Goal: Task Accomplishment & Management: Use online tool/utility

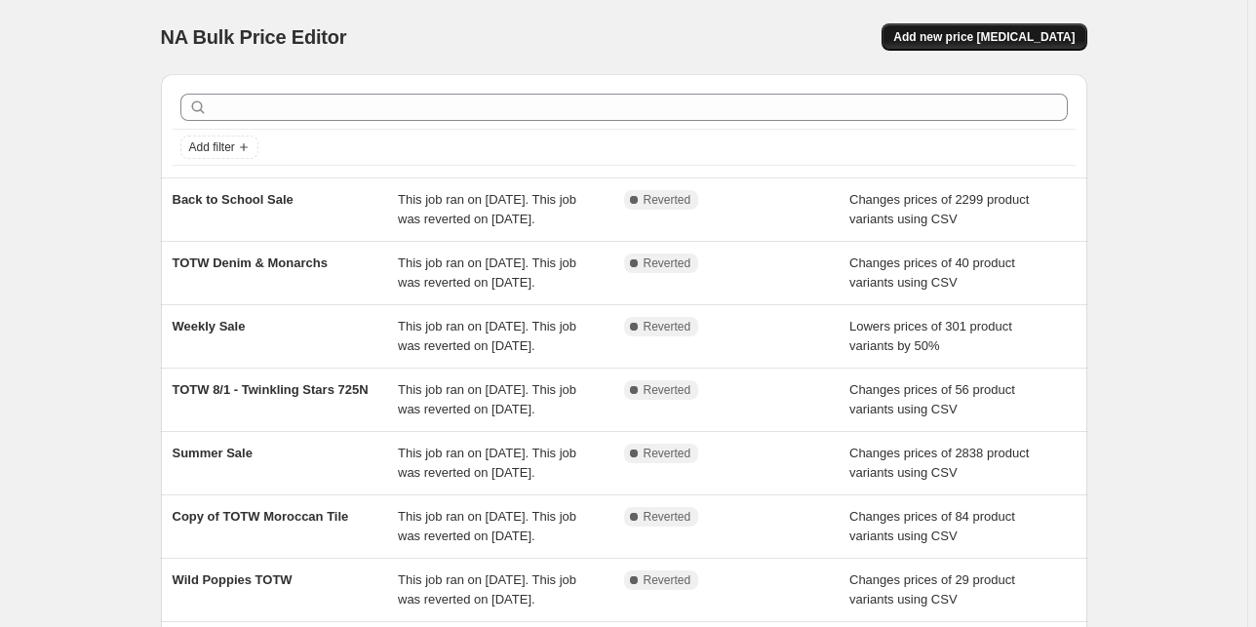
click at [1045, 45] on button "Add new price [MEDICAL_DATA]" at bounding box center [984, 36] width 205 height 27
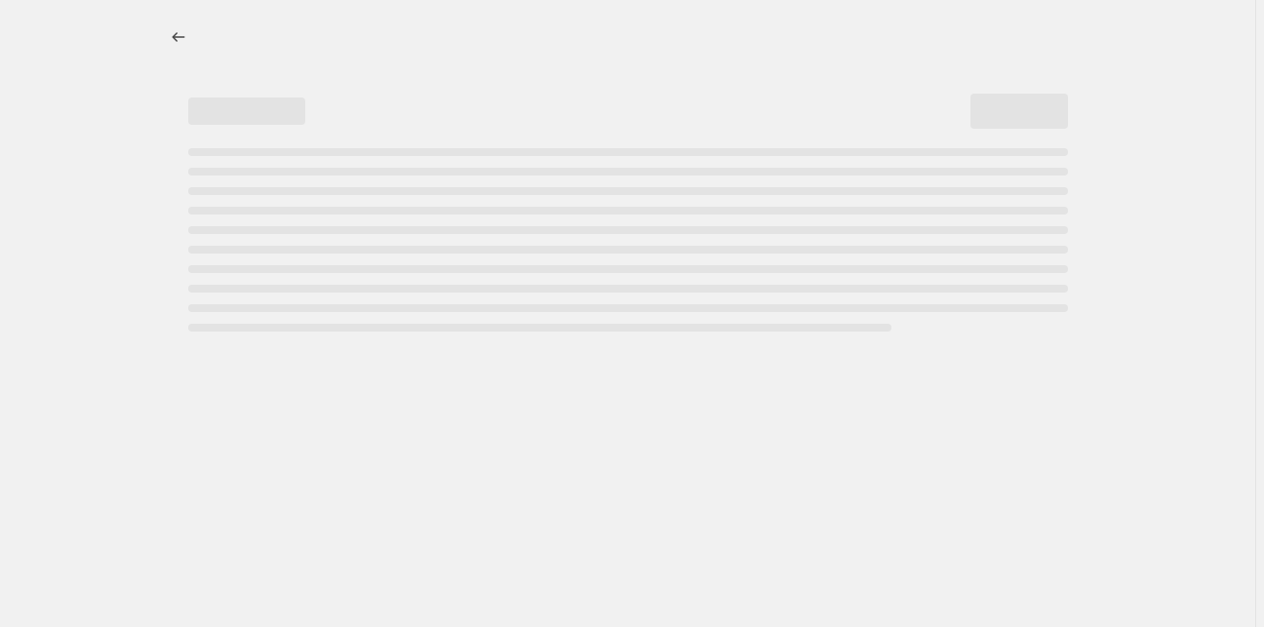
select select "percentage"
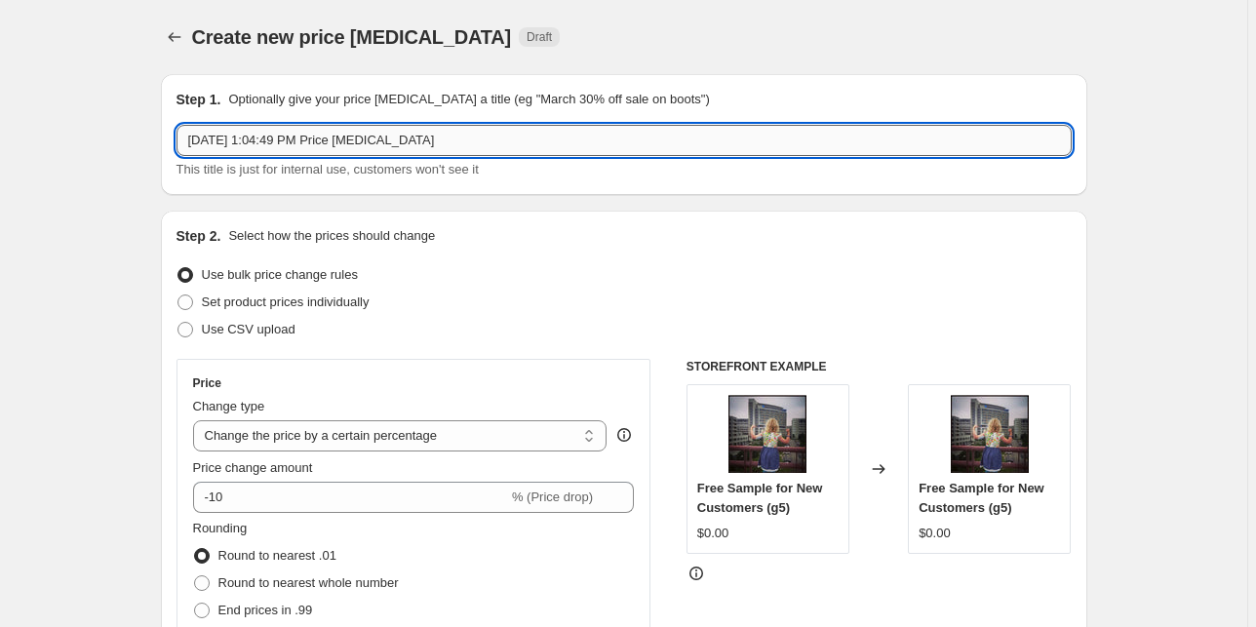
click at [452, 149] on input "[DATE] 1:04:49 PM Price [MEDICAL_DATA]" at bounding box center [625, 140] width 896 height 31
type input "Weekly Sale"
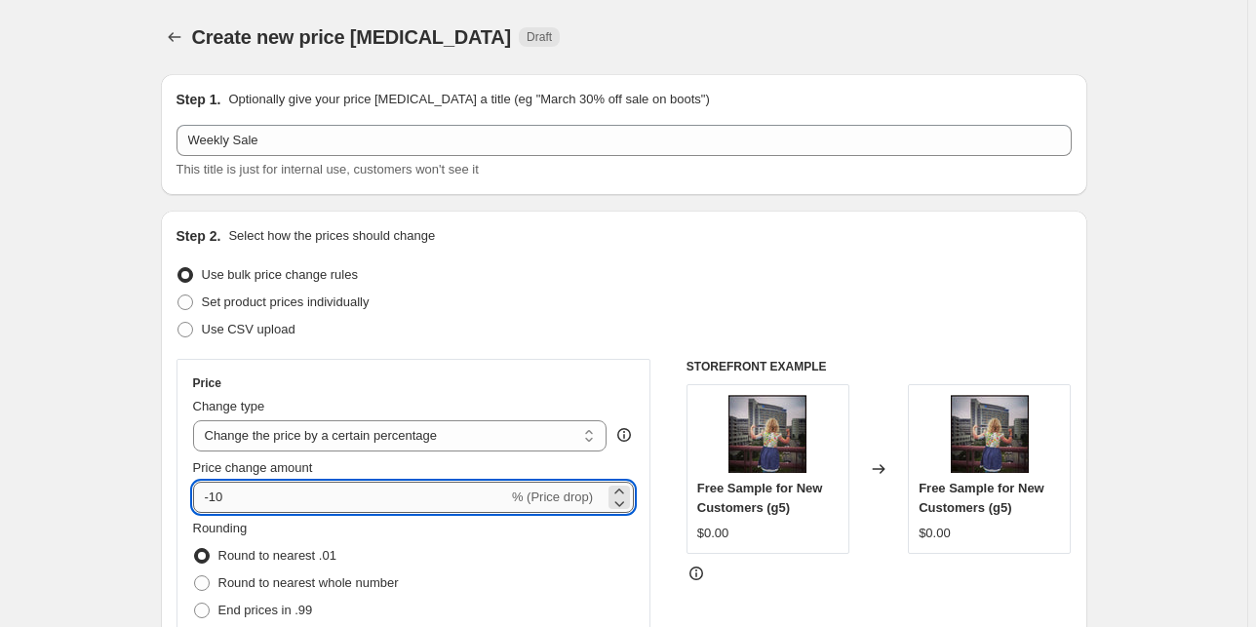
click at [323, 496] on input "-10" at bounding box center [350, 497] width 315 height 31
type input "-1"
type input "-50"
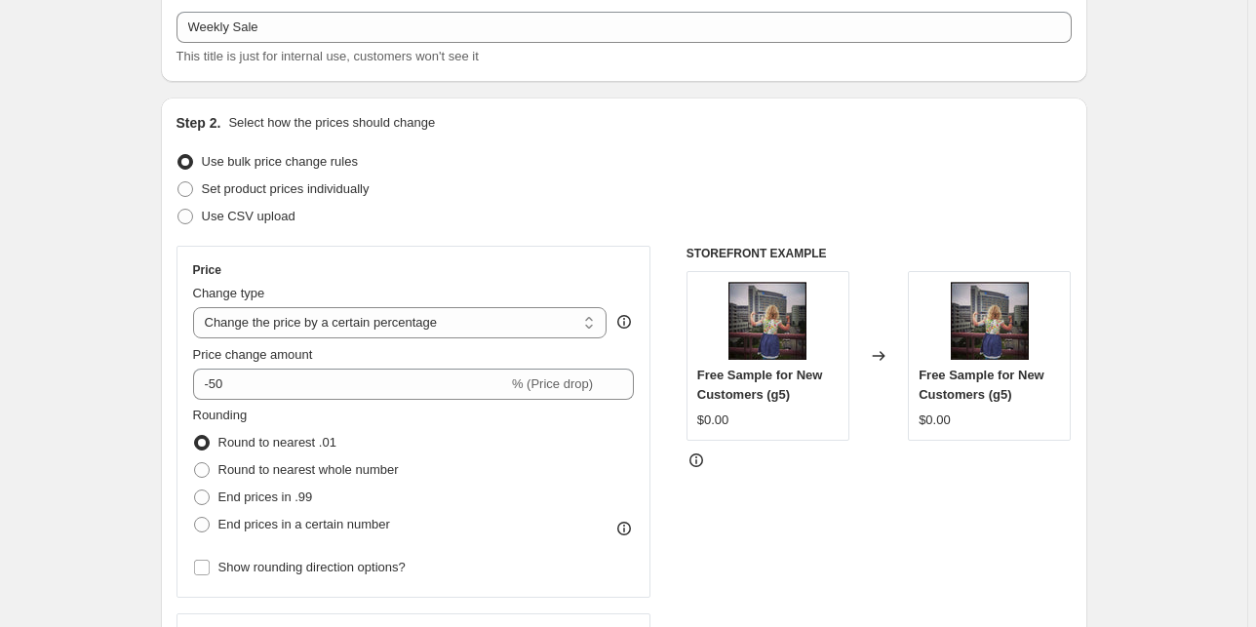
scroll to position [156, 0]
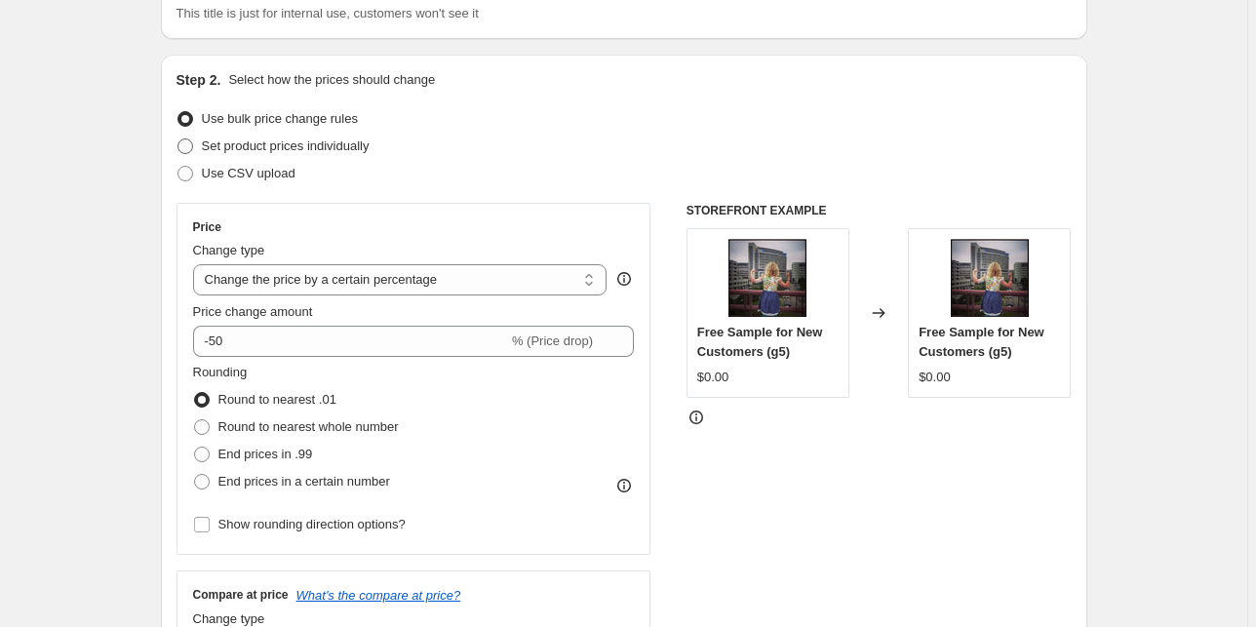
click at [331, 135] on label "Set product prices individually" at bounding box center [273, 146] width 193 height 27
click at [179, 139] on input "Set product prices individually" at bounding box center [178, 139] width 1 height 1
radio input "true"
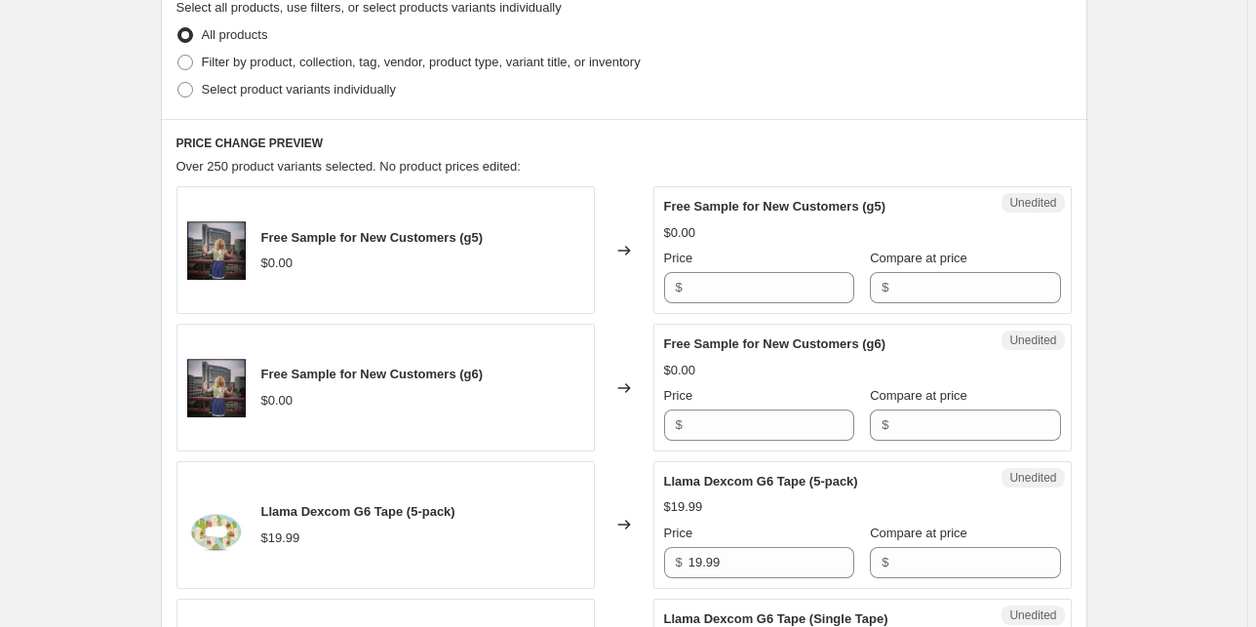
scroll to position [312, 0]
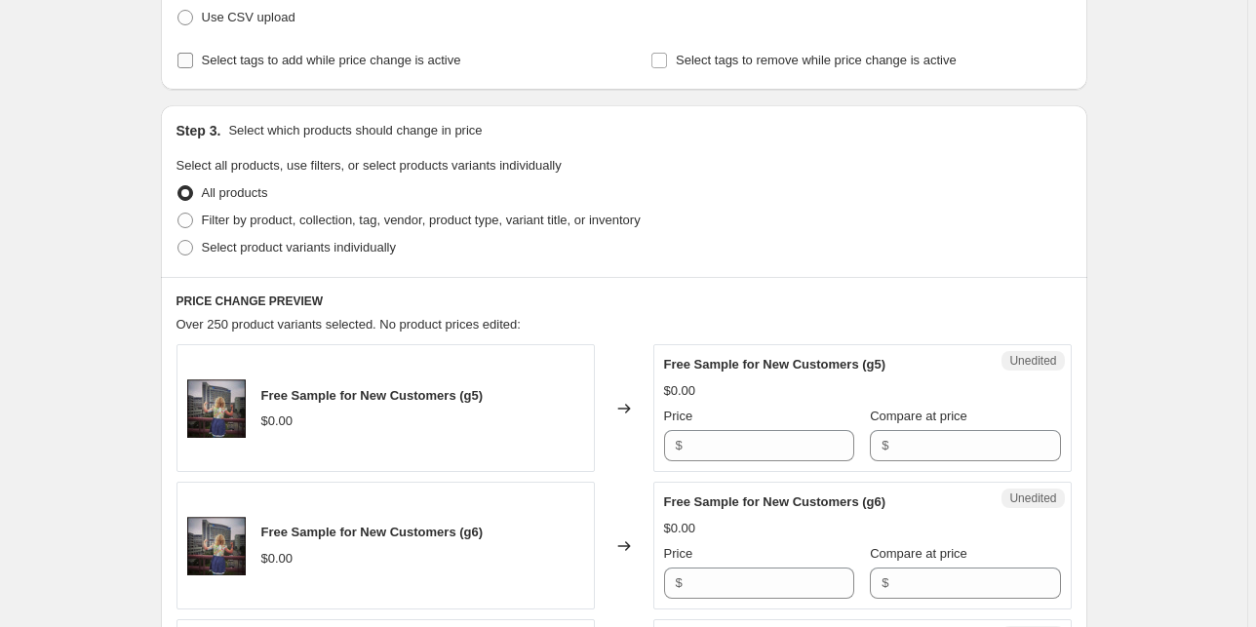
click at [301, 58] on span "Select tags to add while price change is active" at bounding box center [331, 60] width 259 height 15
click at [193, 58] on input "Select tags to add while price change is active" at bounding box center [186, 61] width 16 height 16
checkbox input "true"
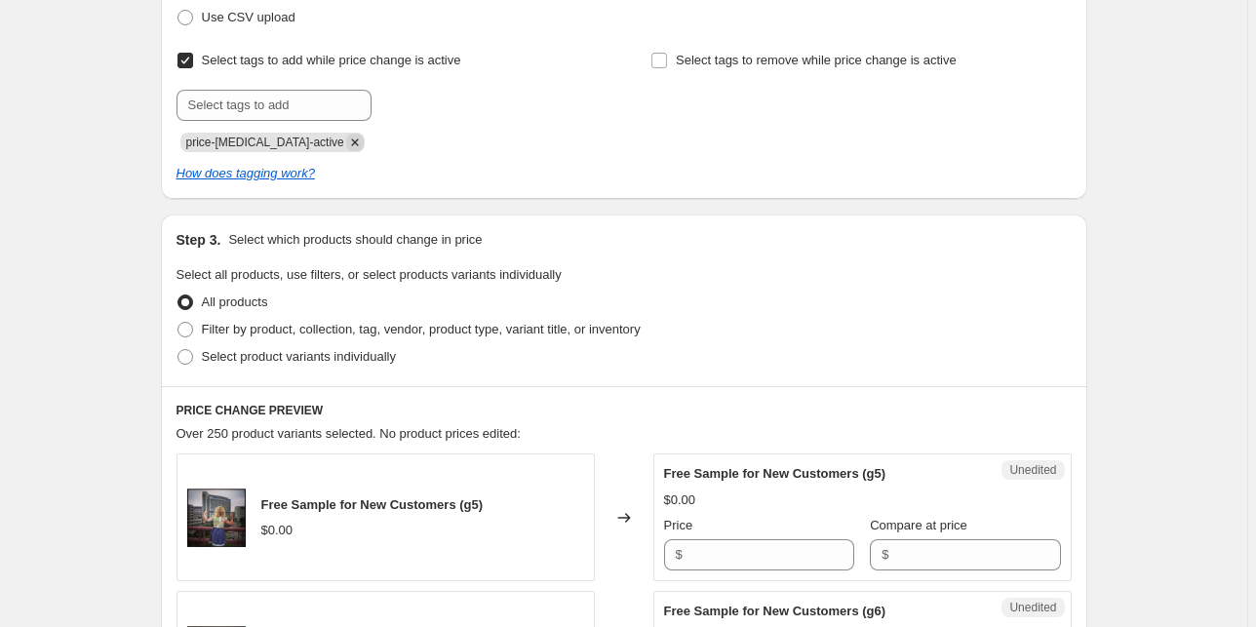
click at [346, 144] on icon "Remove price-change-job-active" at bounding box center [355, 143] width 18 height 18
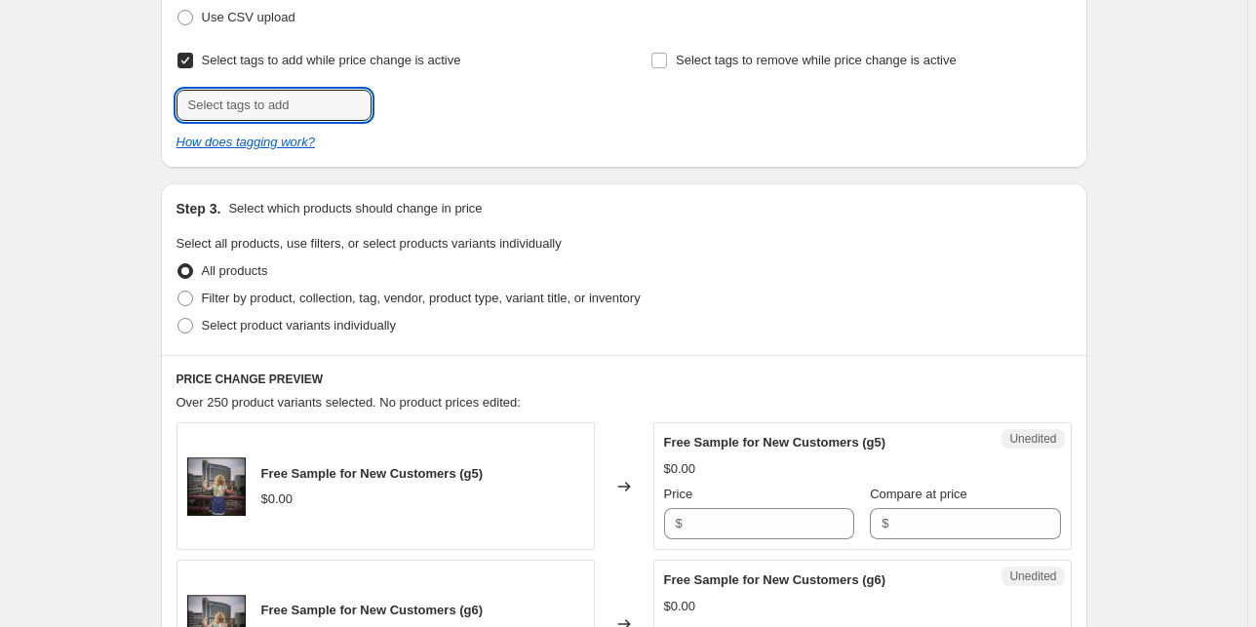
drag, startPoint x: 335, startPoint y: 100, endPoint x: 349, endPoint y: 88, distance: 18.7
click at [335, 99] on input "text" at bounding box center [274, 105] width 195 height 31
type input "On sale"
click at [427, 108] on span "On sale" at bounding box center [435, 104] width 42 height 14
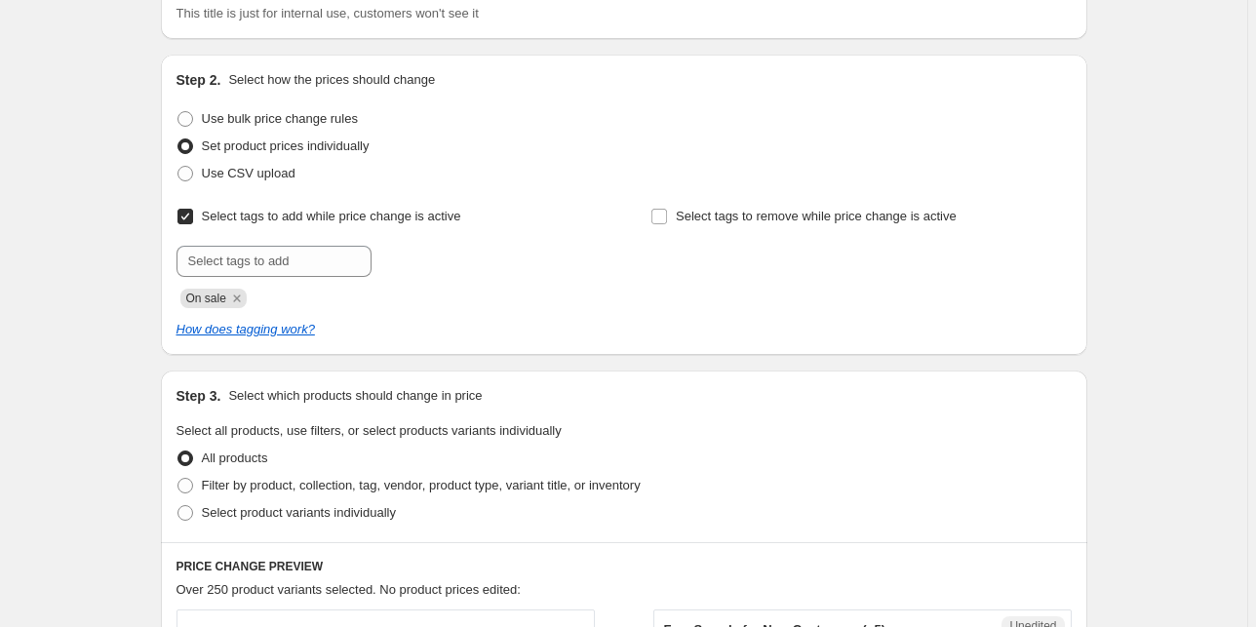
scroll to position [156, 0]
click at [284, 115] on span "Use bulk price change rules" at bounding box center [280, 118] width 156 height 15
click at [179, 112] on input "Use bulk price change rules" at bounding box center [178, 111] width 1 height 1
radio input "true"
select select "percentage"
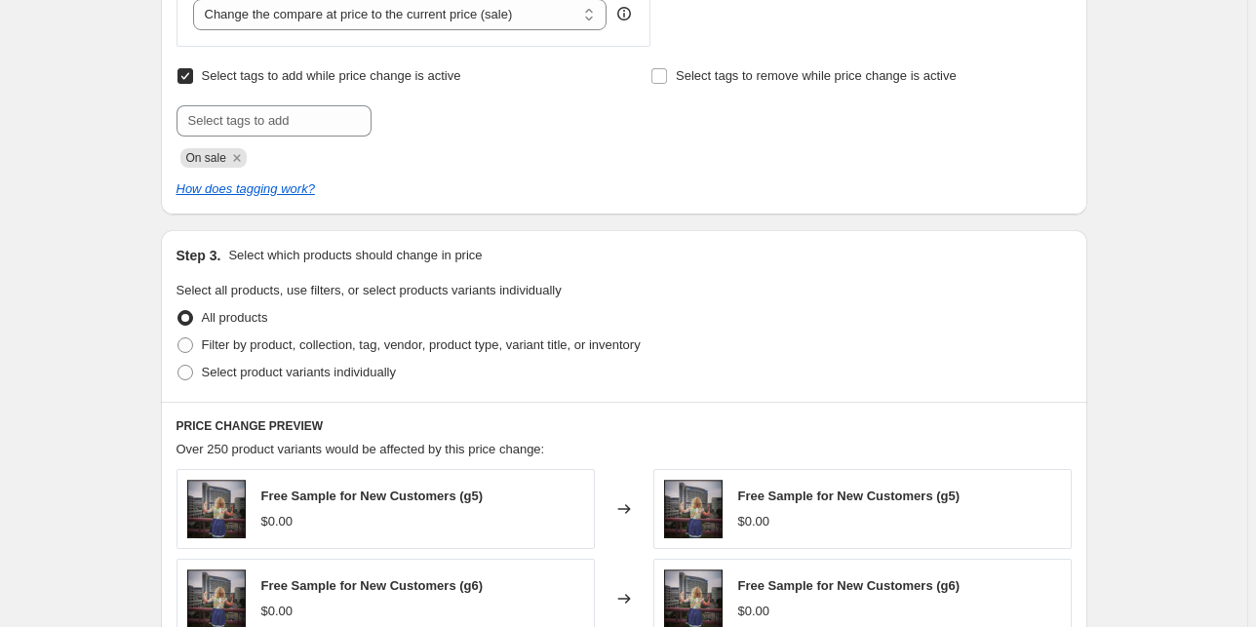
scroll to position [1093, 0]
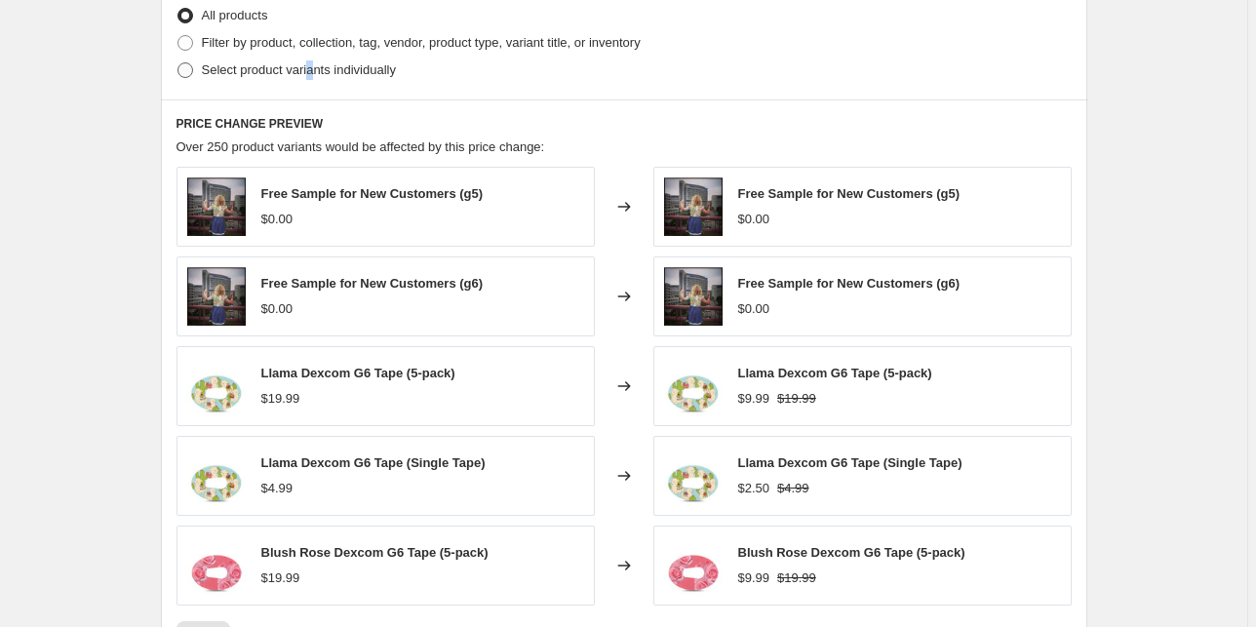
click at [312, 77] on span "Select product variants individually" at bounding box center [299, 69] width 194 height 15
click at [179, 63] on input "Select product variants individually" at bounding box center [178, 62] width 1 height 1
radio input "true"
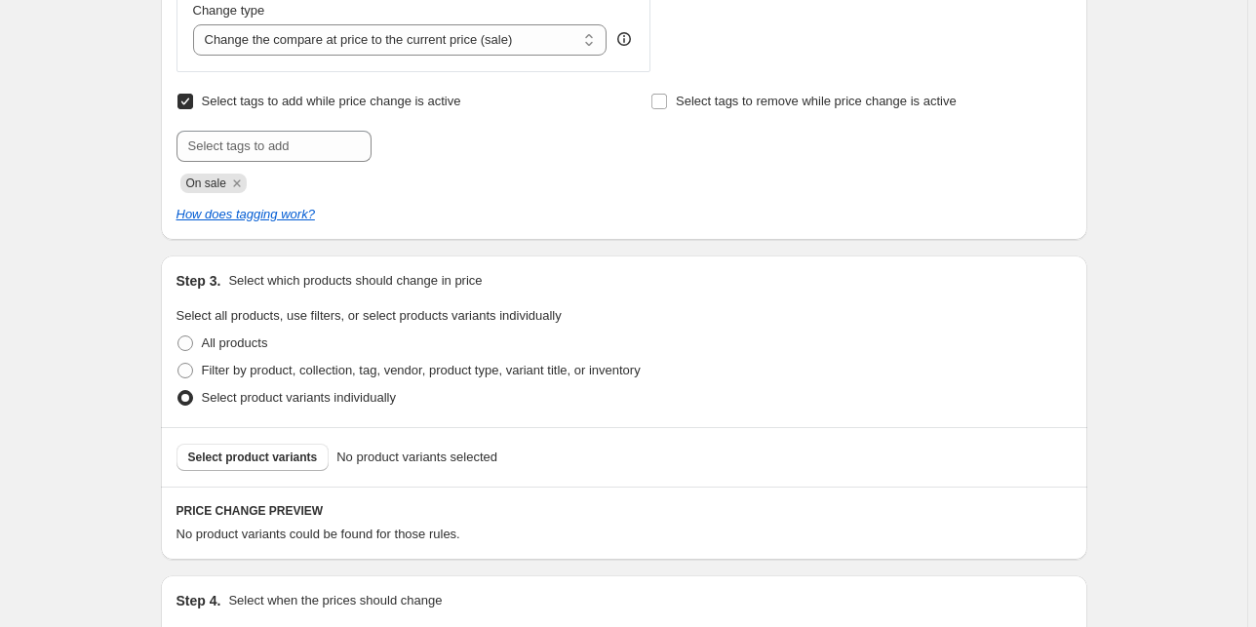
scroll to position [843, 0]
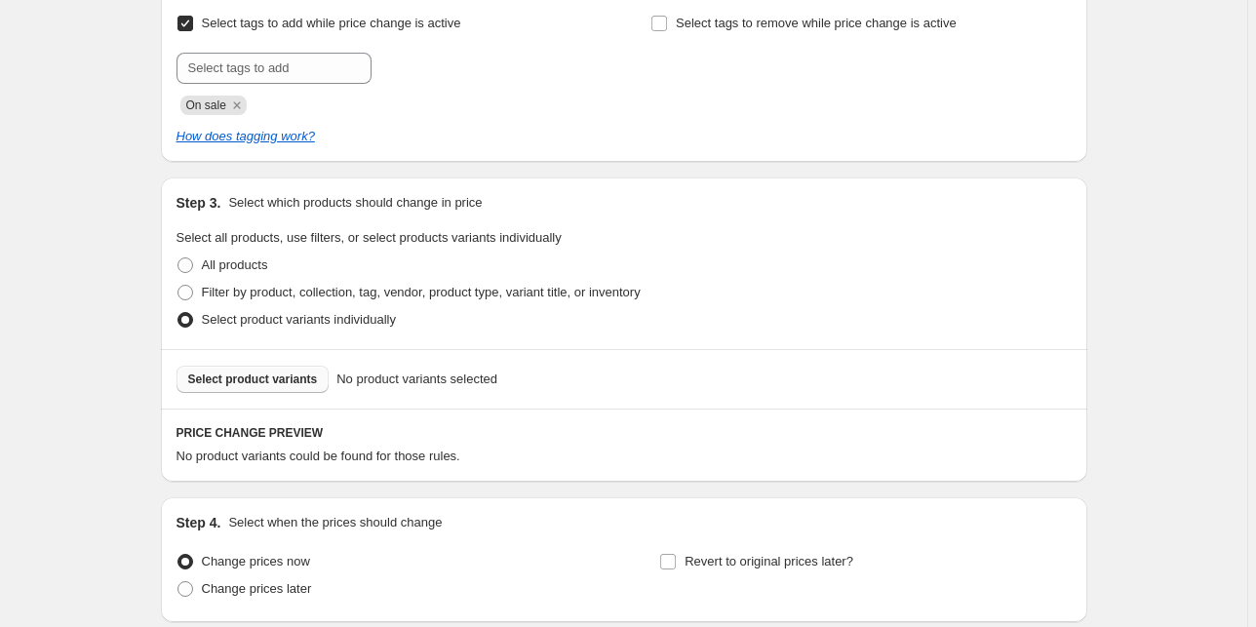
click at [275, 392] on div "Select product variants No product variants selected" at bounding box center [624, 379] width 927 height 60
click at [269, 380] on span "Select product variants" at bounding box center [253, 380] width 130 height 16
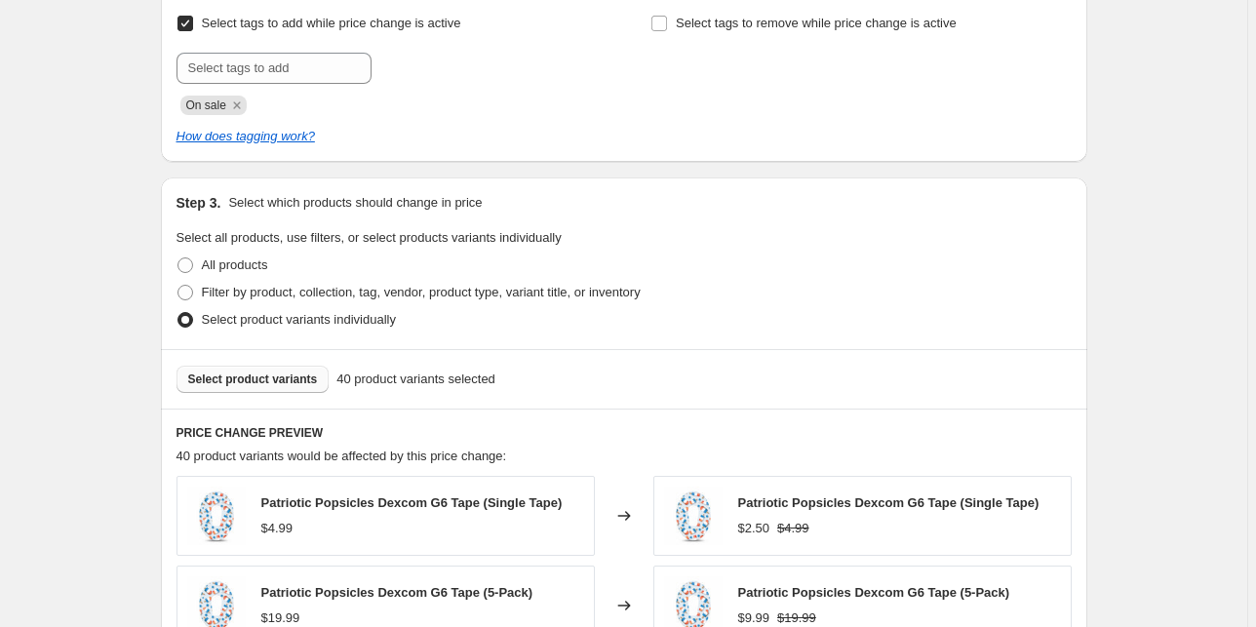
click at [259, 378] on span "Select product variants" at bounding box center [253, 380] width 130 height 16
click at [302, 367] on button "Select product variants" at bounding box center [253, 379] width 153 height 27
click at [294, 359] on div "Select product variants 72 product variants selected" at bounding box center [624, 379] width 927 height 60
click at [276, 378] on span "Select product variants" at bounding box center [253, 380] width 130 height 16
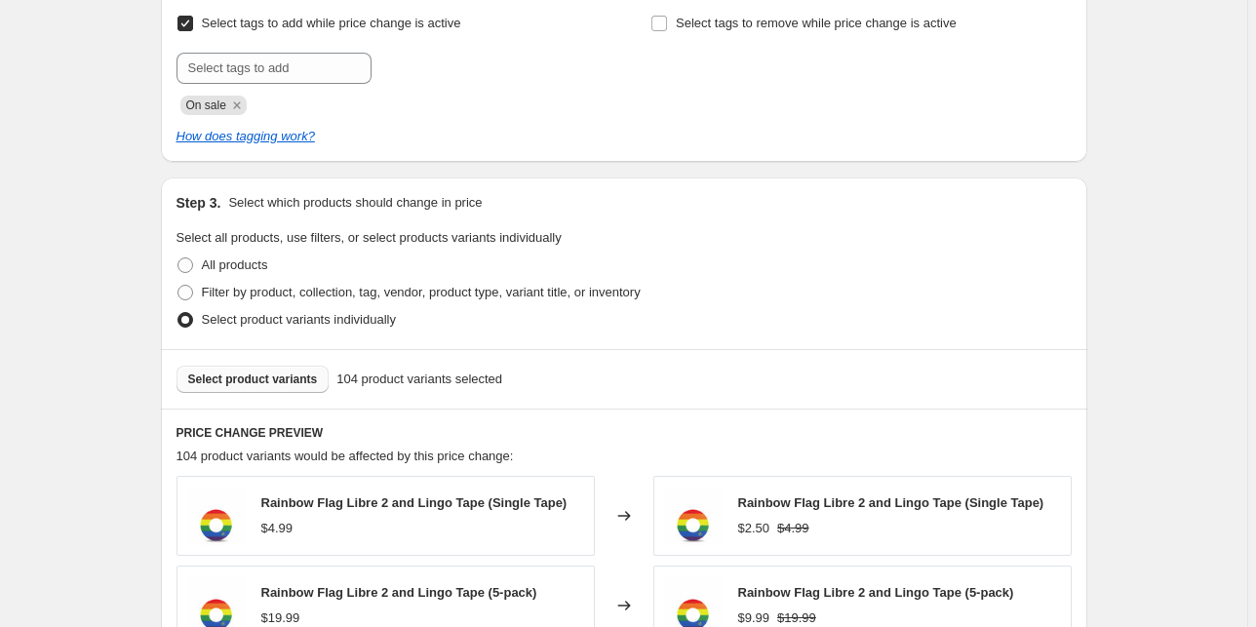
click at [218, 375] on span "Select product variants" at bounding box center [253, 380] width 130 height 16
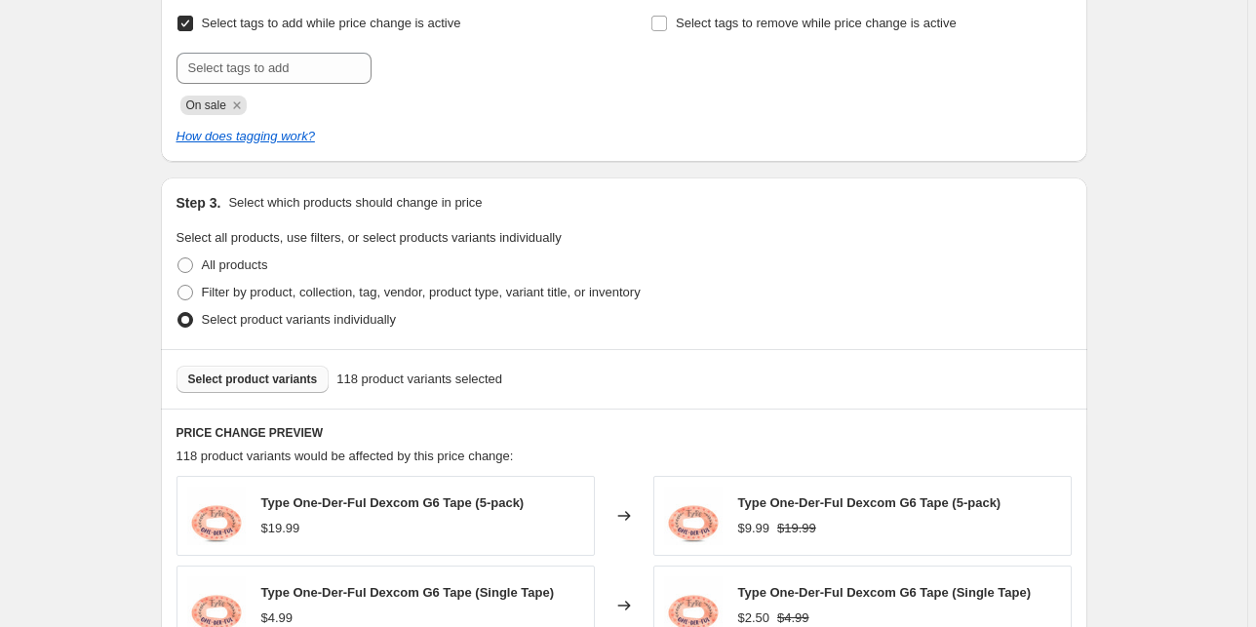
drag, startPoint x: 304, startPoint y: 356, endPoint x: 304, endPoint y: 372, distance: 15.6
click at [304, 357] on div "Select product variants 118 product variants selected" at bounding box center [624, 379] width 927 height 60
click at [304, 372] on span "Select product variants" at bounding box center [253, 380] width 130 height 16
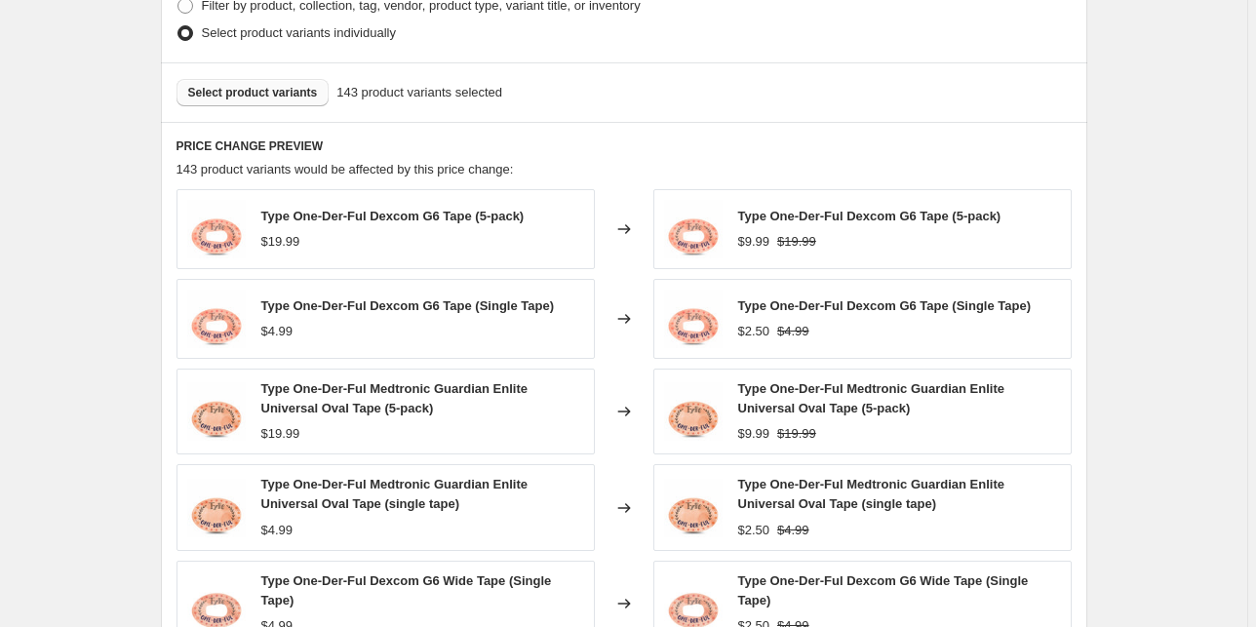
scroll to position [1077, 0]
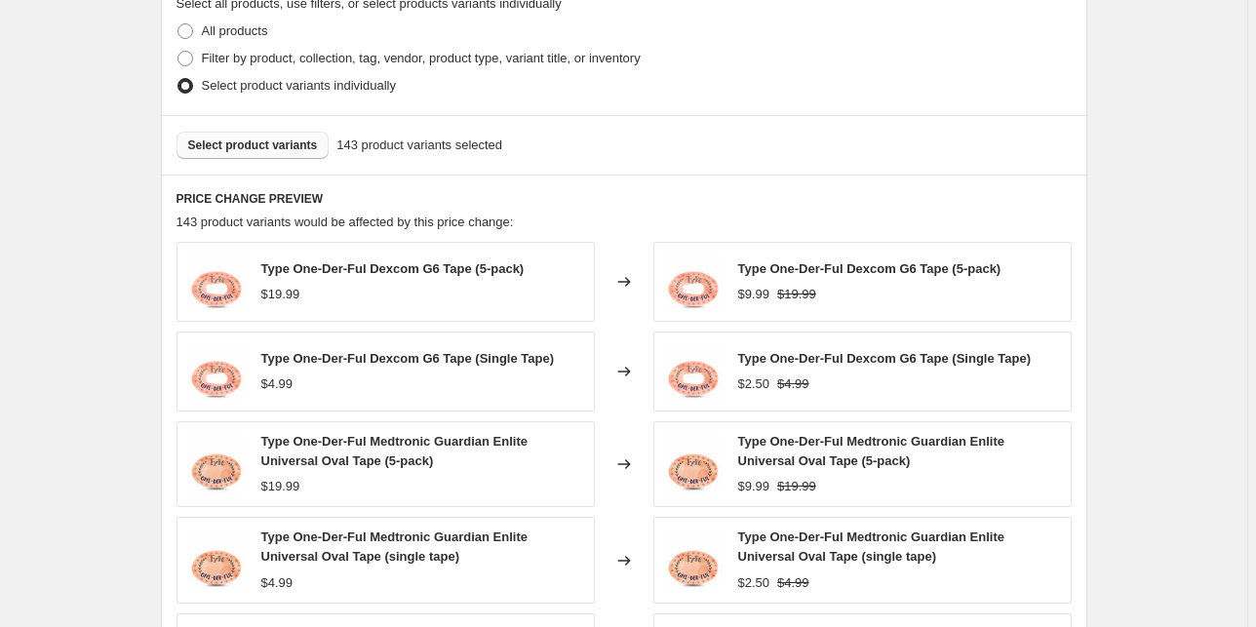
click at [212, 144] on span "Select product variants" at bounding box center [253, 146] width 130 height 16
click at [274, 146] on span "Select product variants" at bounding box center [253, 146] width 130 height 16
click at [256, 153] on button "Select product variants" at bounding box center [253, 145] width 153 height 27
click at [278, 140] on span "Select product variants" at bounding box center [253, 146] width 130 height 16
click at [297, 148] on span "Select product variants" at bounding box center [253, 146] width 130 height 16
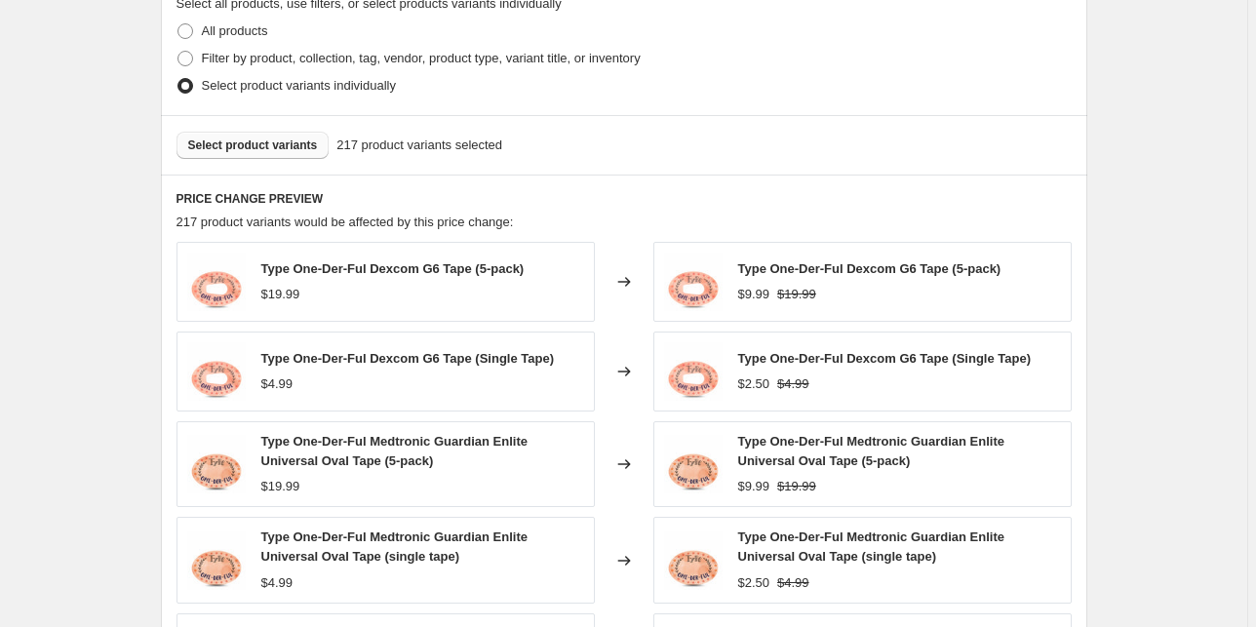
click at [279, 135] on button "Select product variants" at bounding box center [253, 145] width 153 height 27
click at [226, 155] on button "Select product variants" at bounding box center [253, 145] width 153 height 27
click at [275, 143] on span "Select product variants" at bounding box center [253, 146] width 130 height 16
click at [239, 140] on span "Select product variants" at bounding box center [253, 146] width 130 height 16
click at [261, 134] on button "Select product variants" at bounding box center [253, 145] width 153 height 27
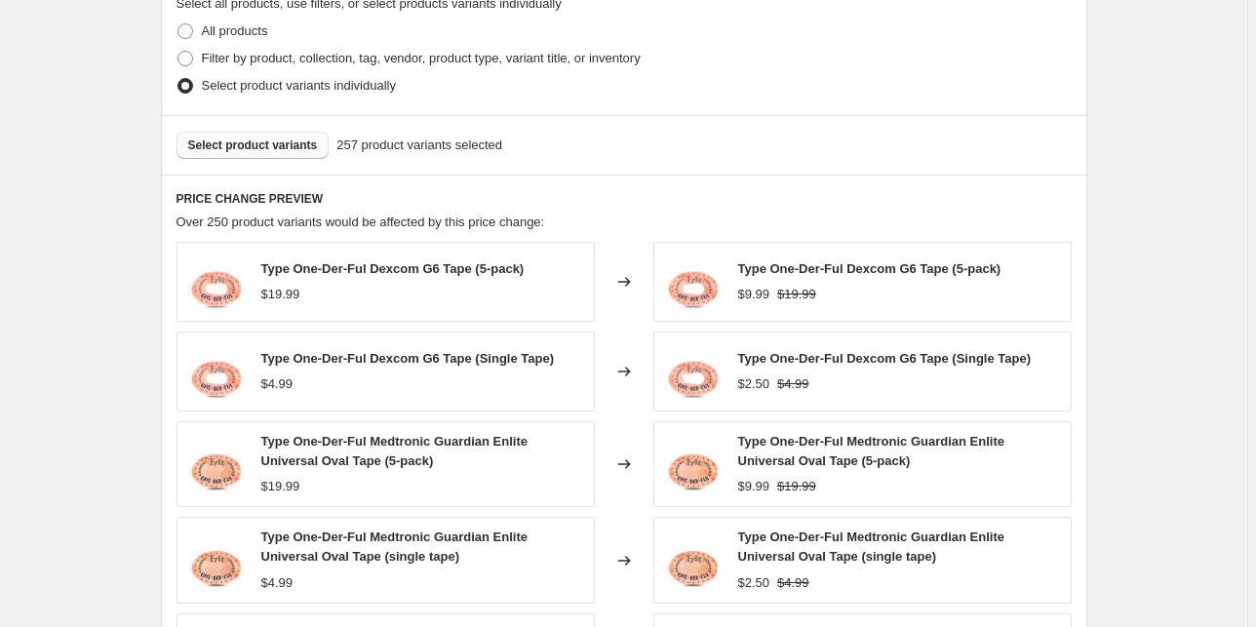
click at [274, 148] on span "Select product variants" at bounding box center [253, 146] width 130 height 16
click at [278, 125] on div "Select product variants 264 product variants selected" at bounding box center [624, 145] width 927 height 60
click at [285, 141] on span "Select product variants" at bounding box center [253, 146] width 130 height 16
click at [250, 140] on span "Select product variants" at bounding box center [253, 146] width 130 height 16
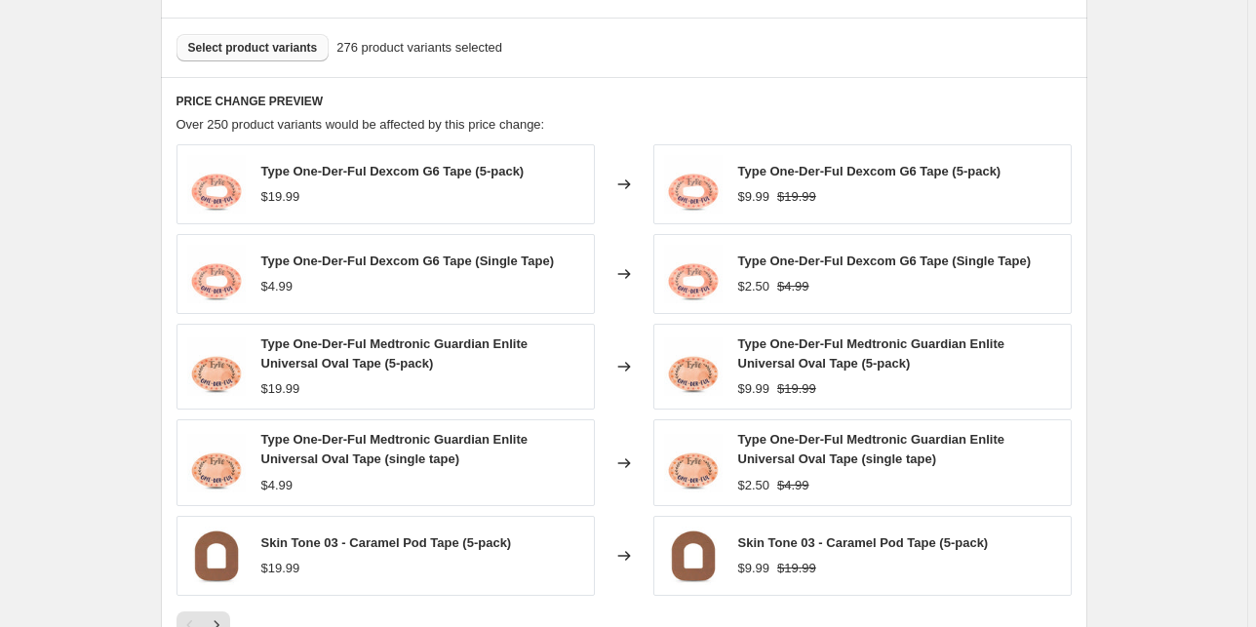
scroll to position [1502, 0]
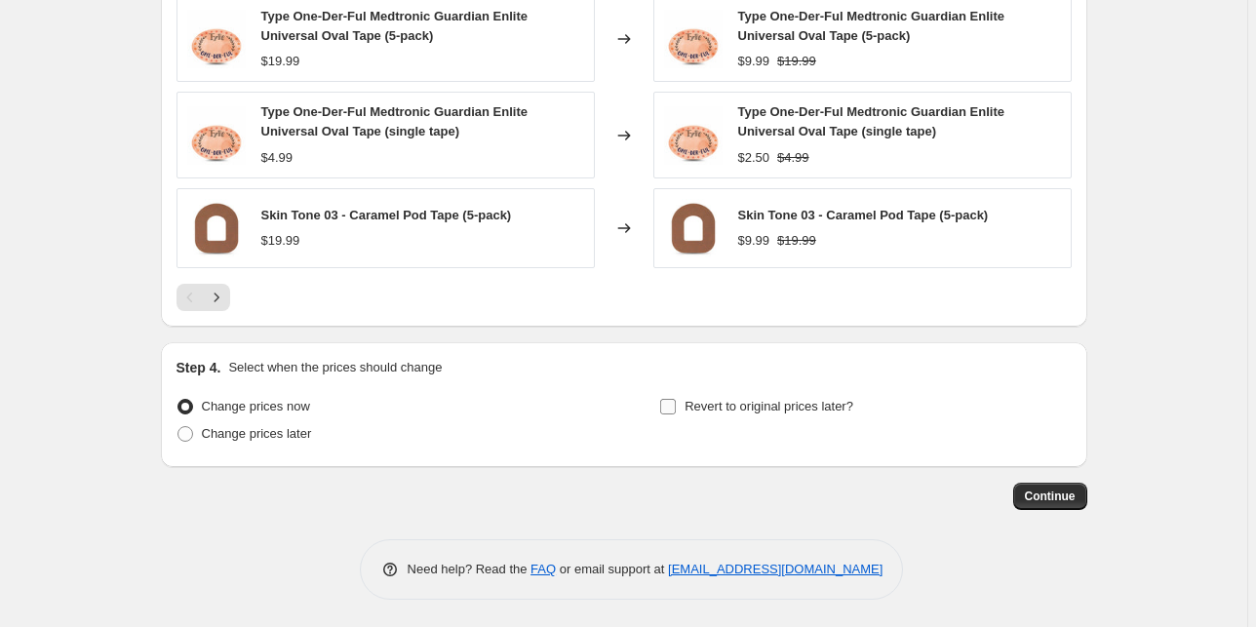
click at [802, 403] on span "Revert to original prices later?" at bounding box center [769, 406] width 169 height 15
click at [676, 403] on input "Revert to original prices later?" at bounding box center [668, 407] width 16 height 16
checkbox input "true"
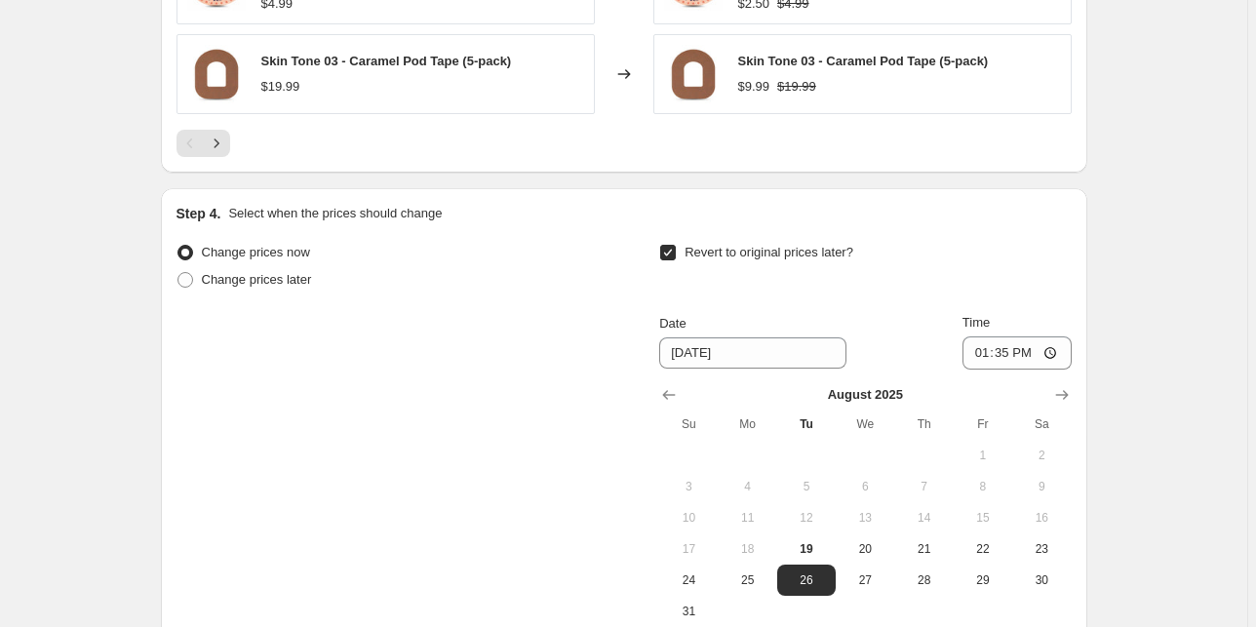
scroll to position [1736, 0]
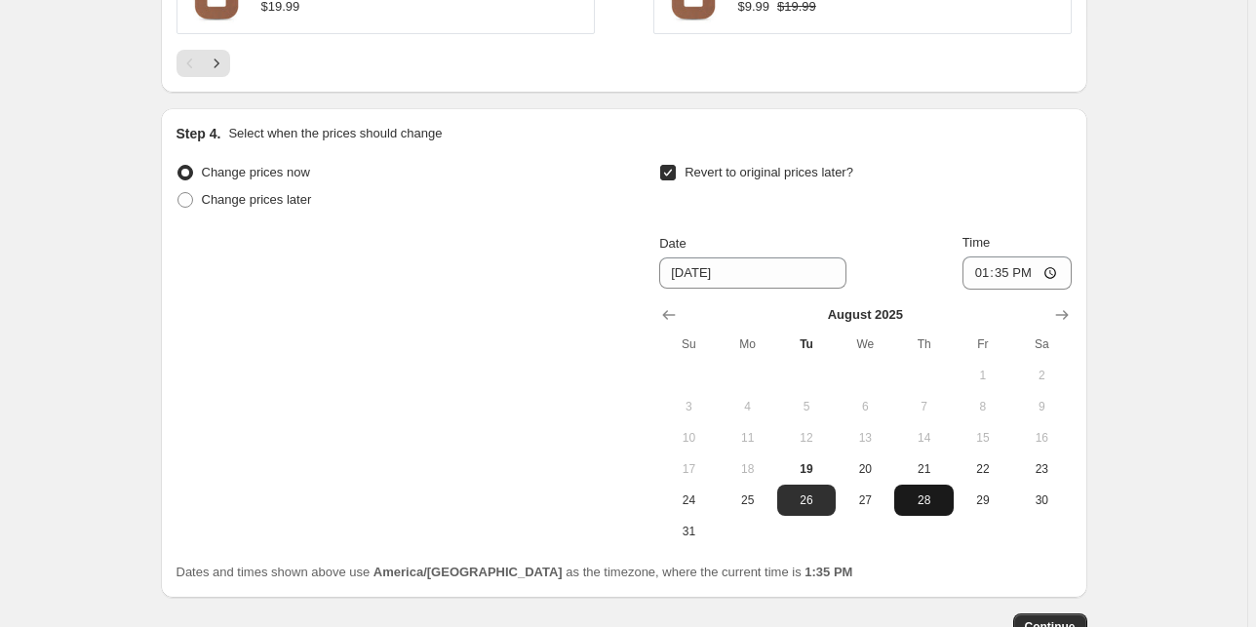
click at [938, 506] on button "28" at bounding box center [924, 500] width 59 height 31
click at [813, 488] on button "26" at bounding box center [806, 500] width 59 height 31
type input "[DATE]"
click at [1064, 614] on button "Continue" at bounding box center [1051, 627] width 74 height 27
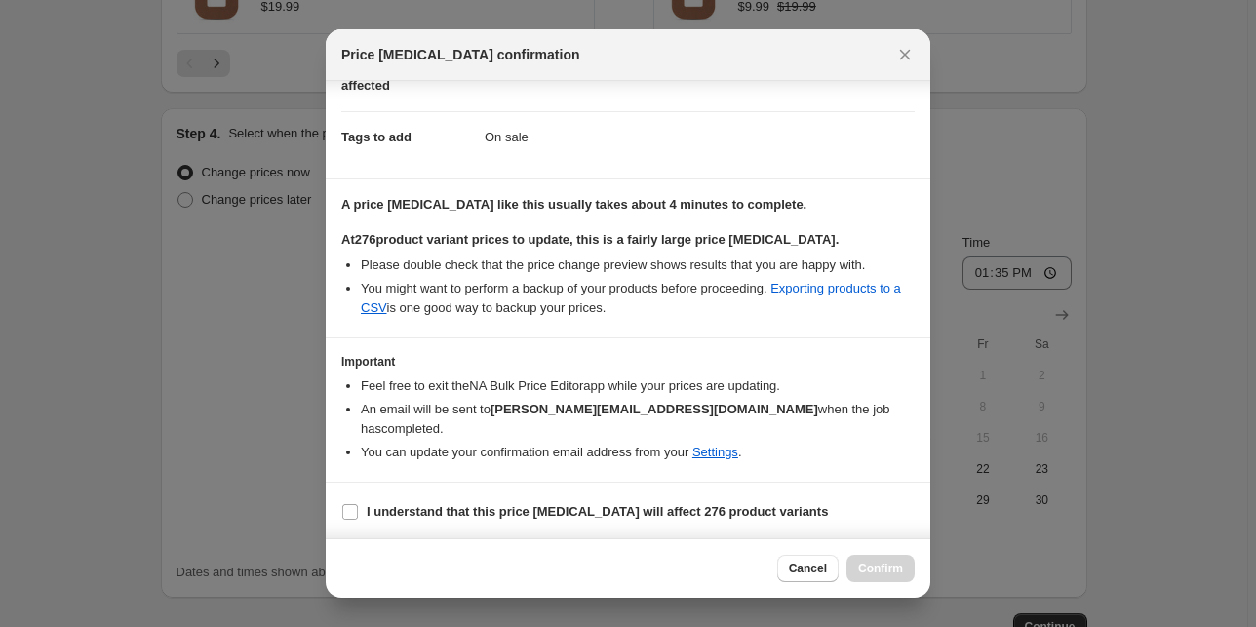
scroll to position [250, 0]
click at [523, 515] on b "I understand that this price [MEDICAL_DATA] will affect 276 product variants" at bounding box center [597, 511] width 461 height 15
click at [358, 515] on input "I understand that this price [MEDICAL_DATA] will affect 276 product variants" at bounding box center [350, 512] width 16 height 16
checkbox input "true"
click at [884, 572] on span "Confirm" at bounding box center [880, 569] width 45 height 16
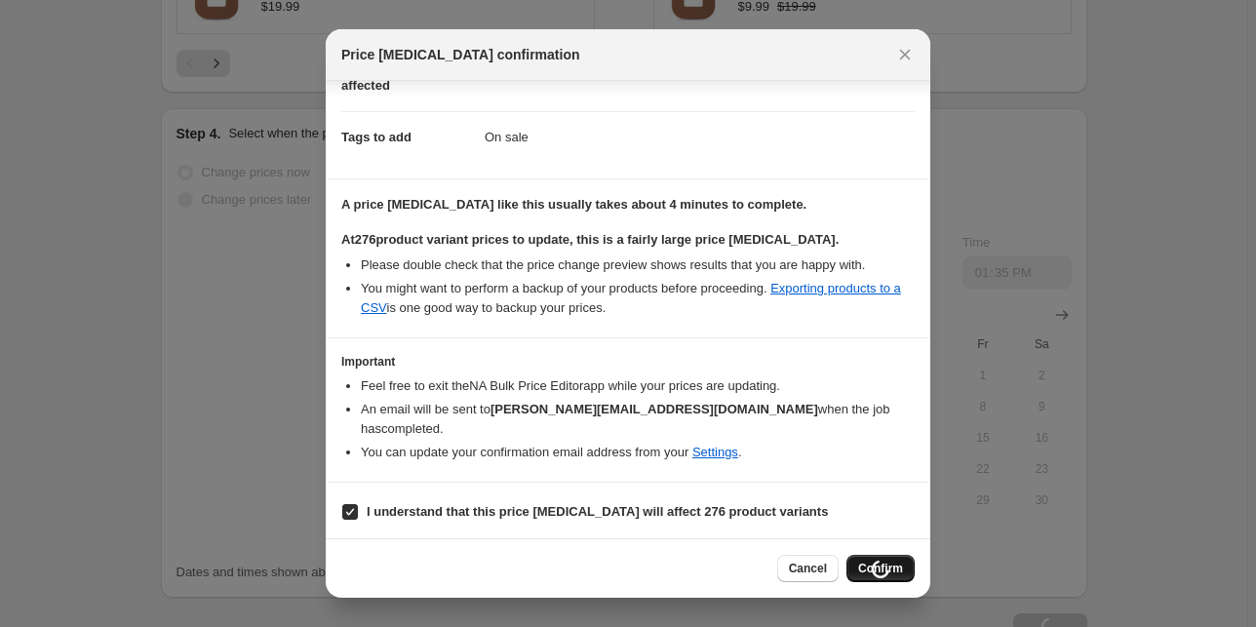
type input "Weekly Sale"
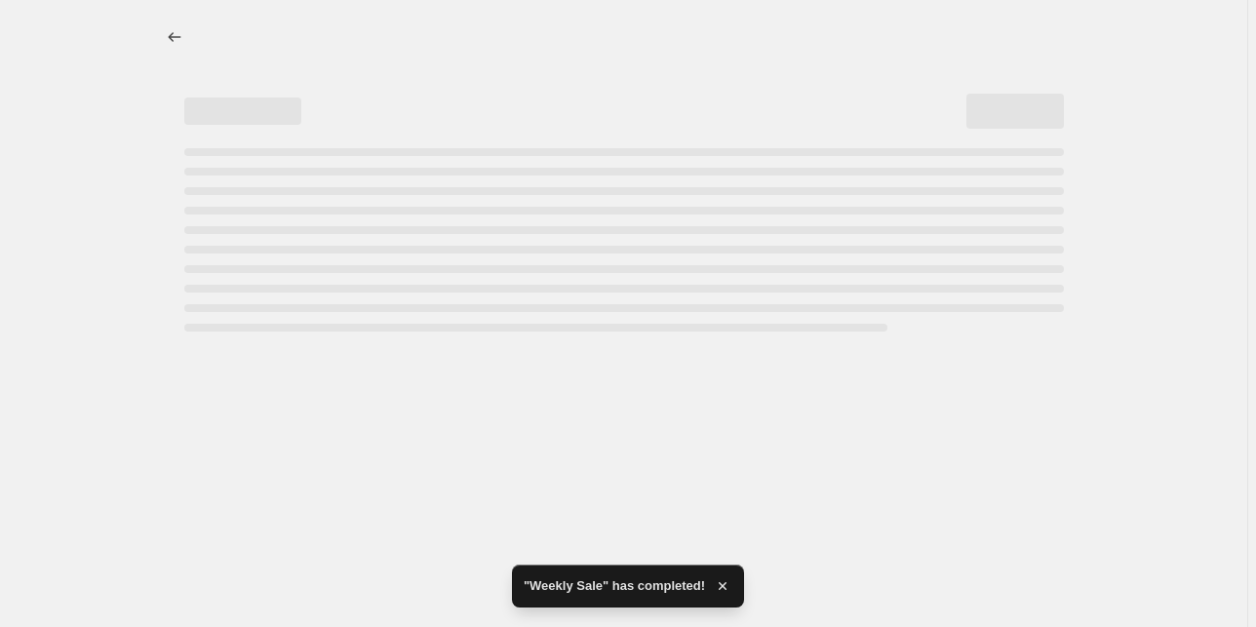
select select "percentage"
